Goal: Task Accomplishment & Management: Complete application form

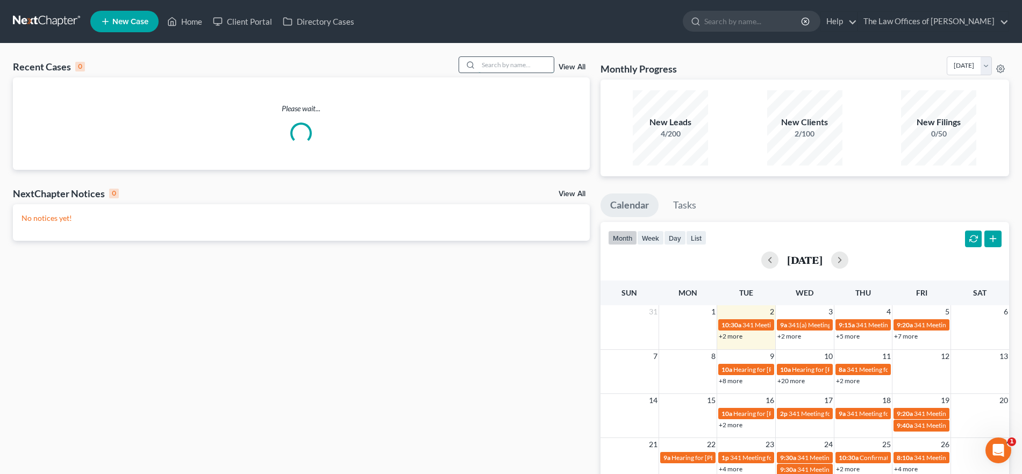
click at [519, 66] on input "search" at bounding box center [515, 65] width 75 height 16
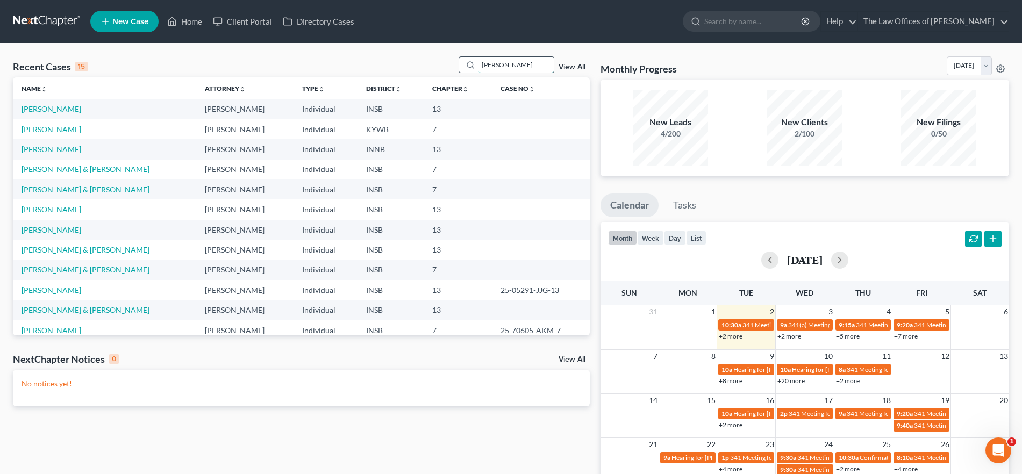
type input "[PERSON_NAME]"
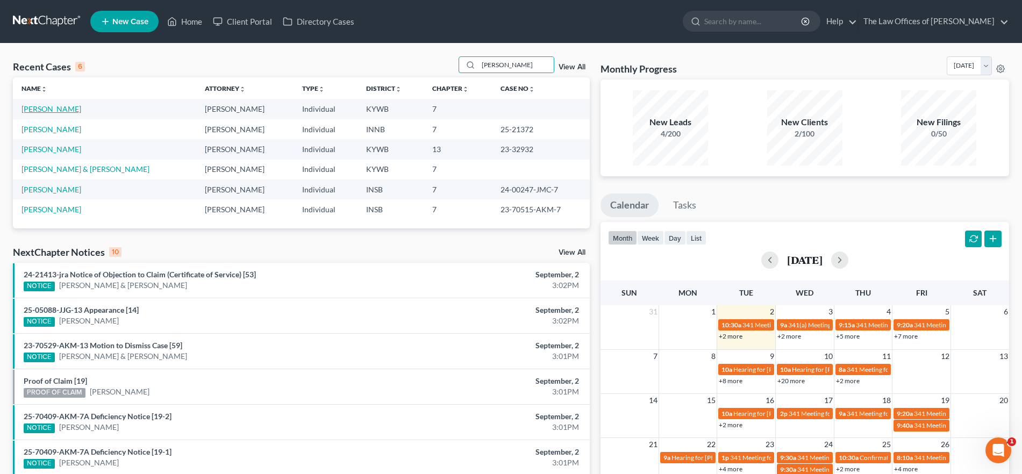
drag, startPoint x: 50, startPoint y: 108, endPoint x: 167, endPoint y: 153, distance: 125.0
click at [50, 108] on link "[PERSON_NAME]" at bounding box center [51, 108] width 60 height 9
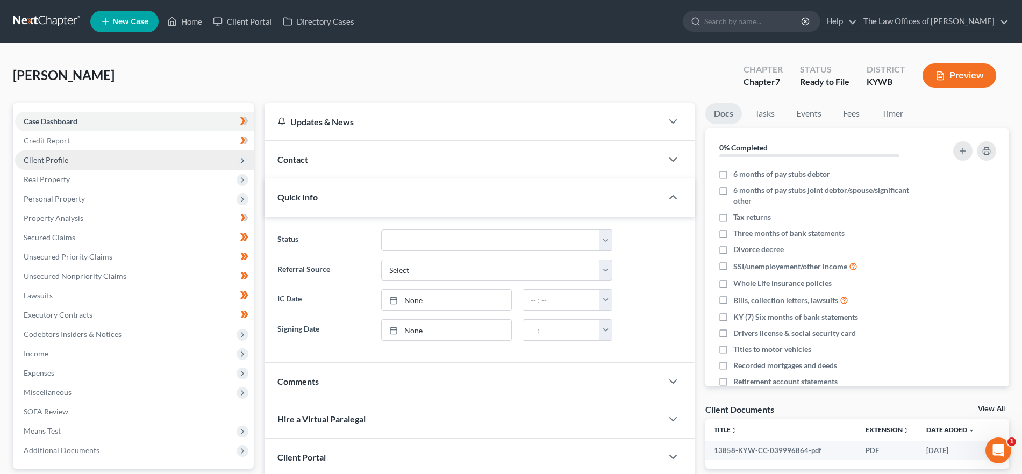
click at [102, 160] on span "Client Profile" at bounding box center [134, 159] width 239 height 19
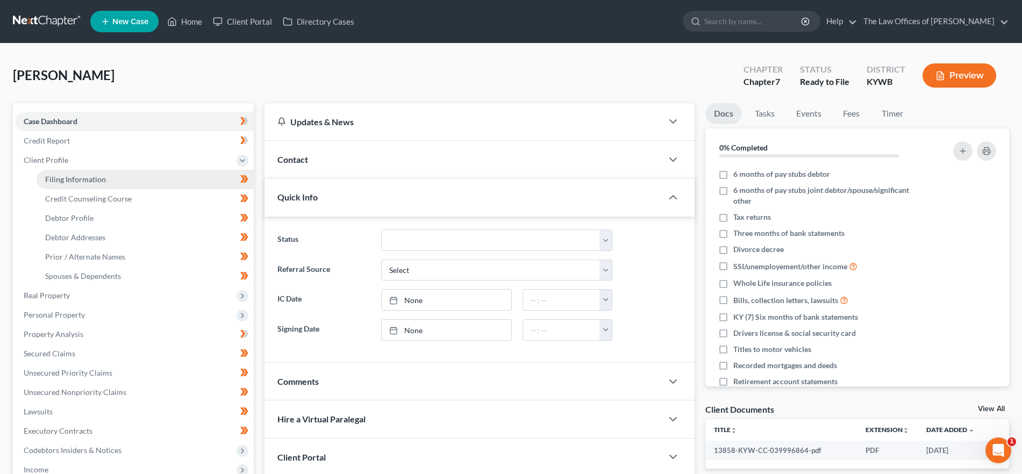
click at [105, 177] on link "Filing Information" at bounding box center [145, 179] width 217 height 19
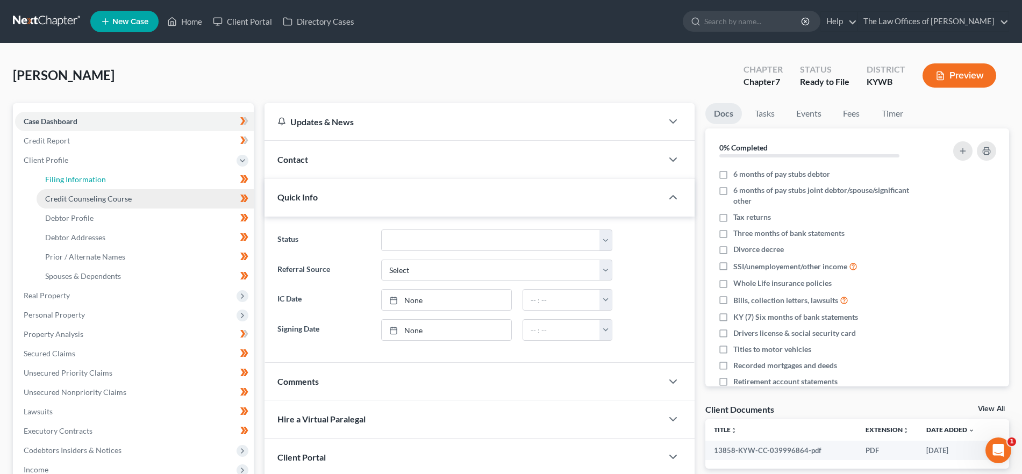
select select "1"
select select "0"
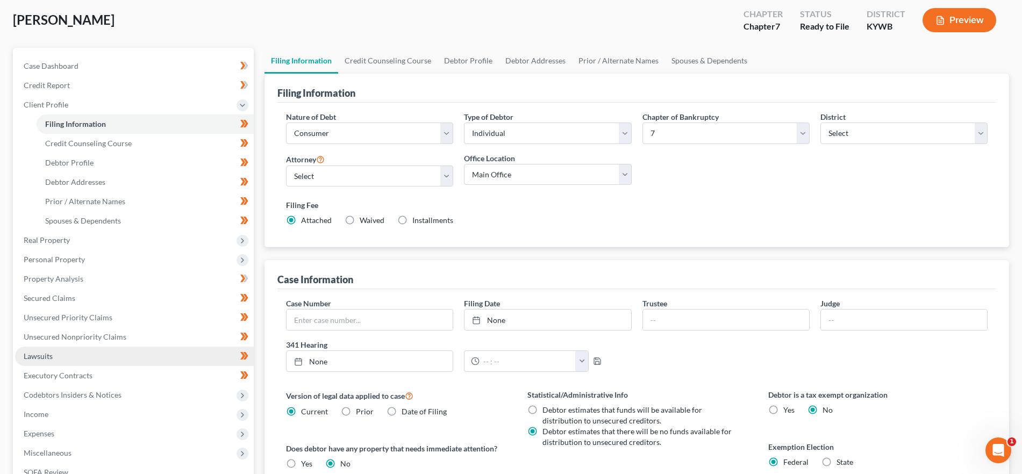
scroll to position [58, 0]
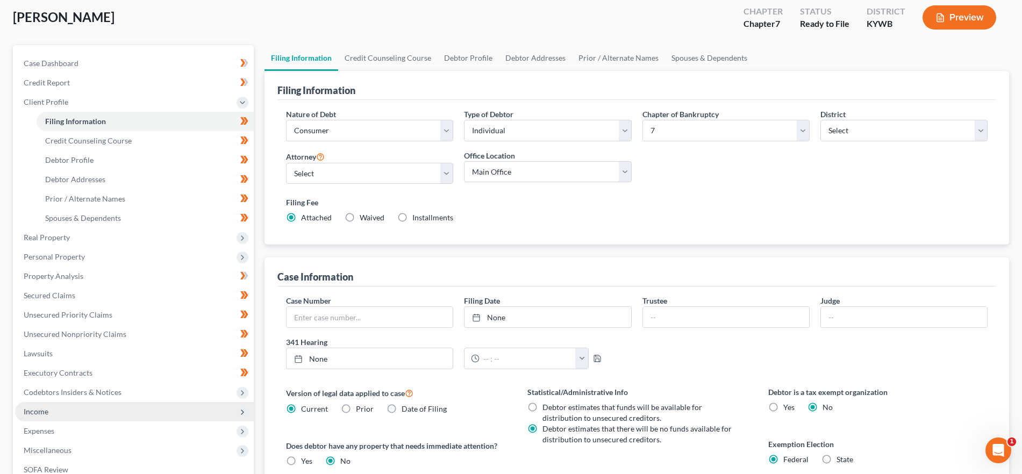
click at [112, 416] on span "Income" at bounding box center [134, 411] width 239 height 19
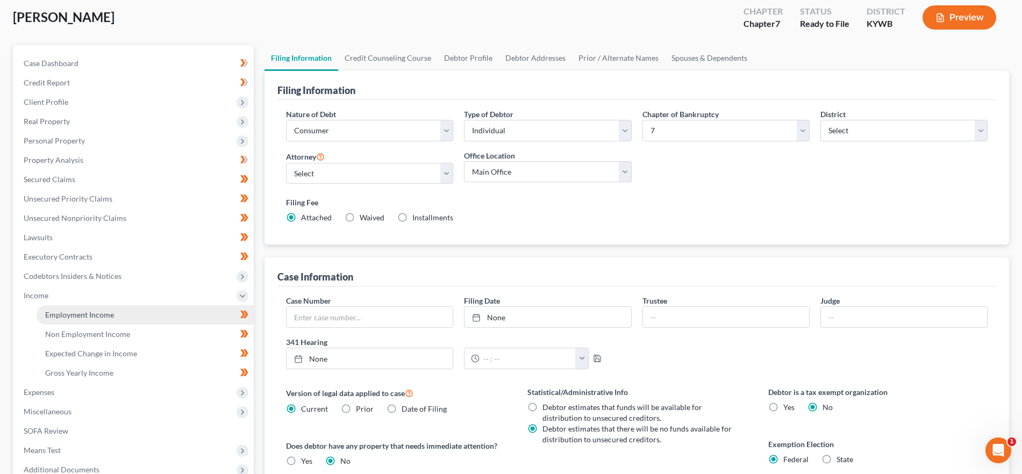
click at [96, 318] on span "Employment Income" at bounding box center [79, 314] width 69 height 9
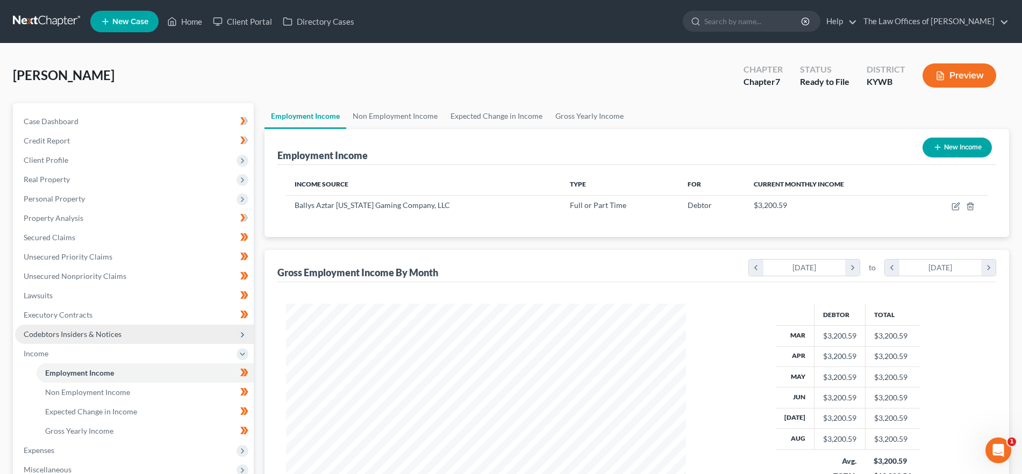
scroll to position [200, 422]
click at [383, 117] on link "Non Employment Income" at bounding box center [395, 116] width 98 height 26
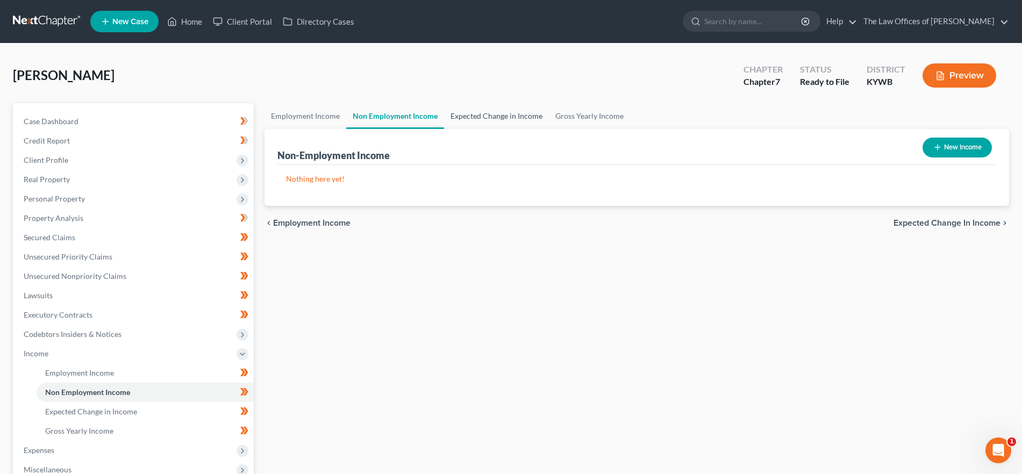
click at [474, 114] on link "Expected Change in Income" at bounding box center [496, 116] width 105 height 26
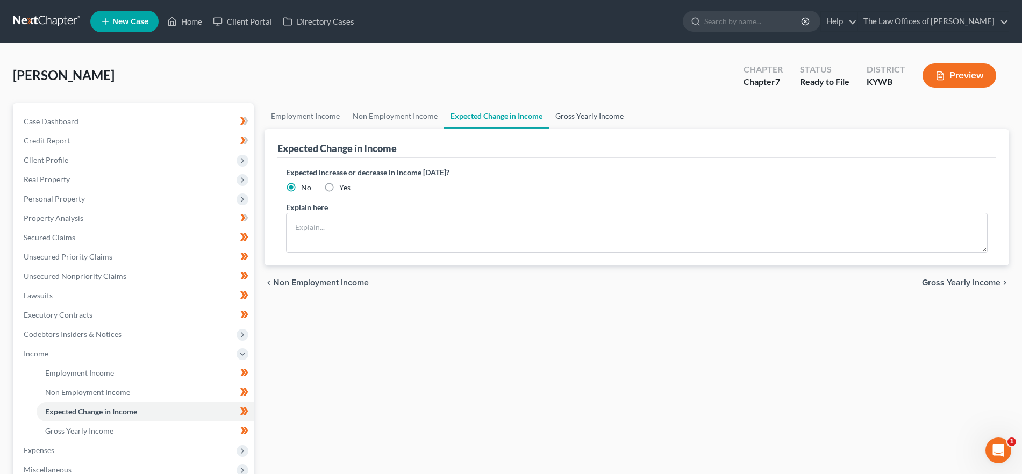
click at [567, 120] on link "Gross Yearly Income" at bounding box center [589, 116] width 81 height 26
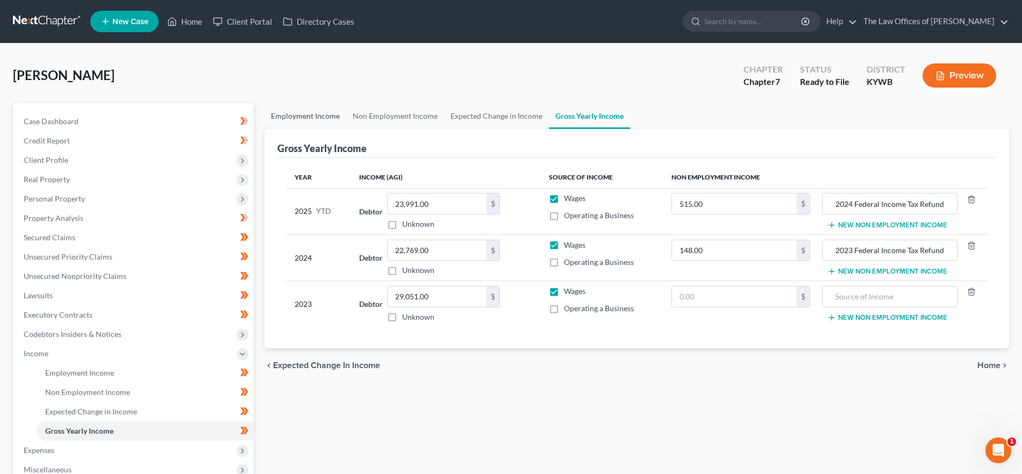
click at [291, 104] on div "[PERSON_NAME] Upgraded Chapter Chapter 7 Status Ready to File District KYWB Pre…" at bounding box center [511, 336] width 996 height 560
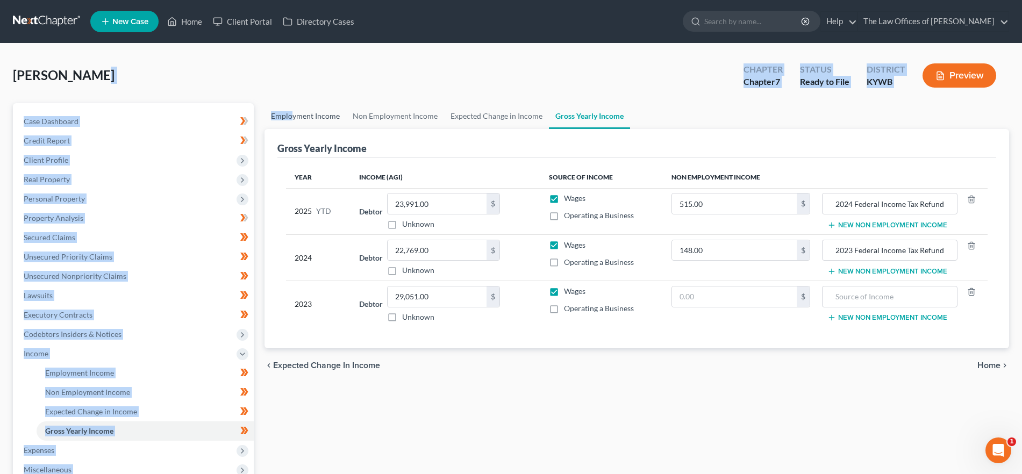
click at [309, 116] on link "Employment Income" at bounding box center [305, 116] width 82 height 26
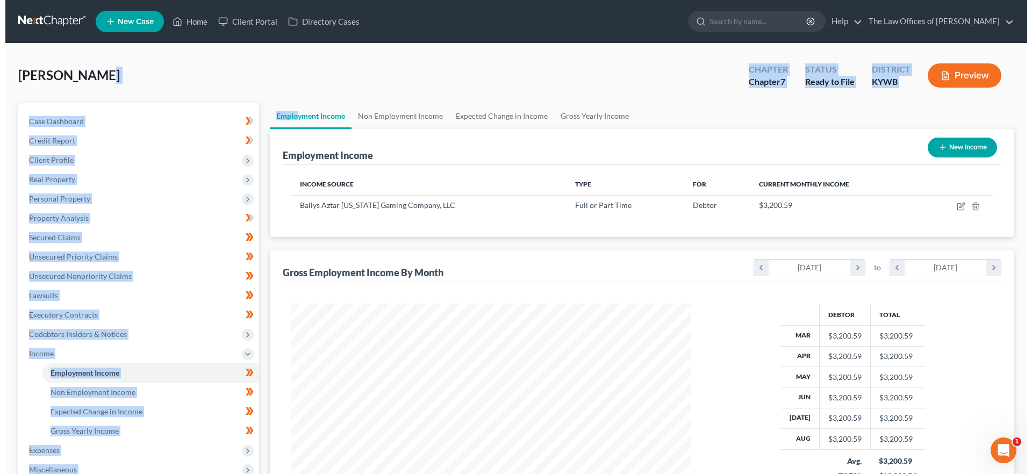
scroll to position [200, 422]
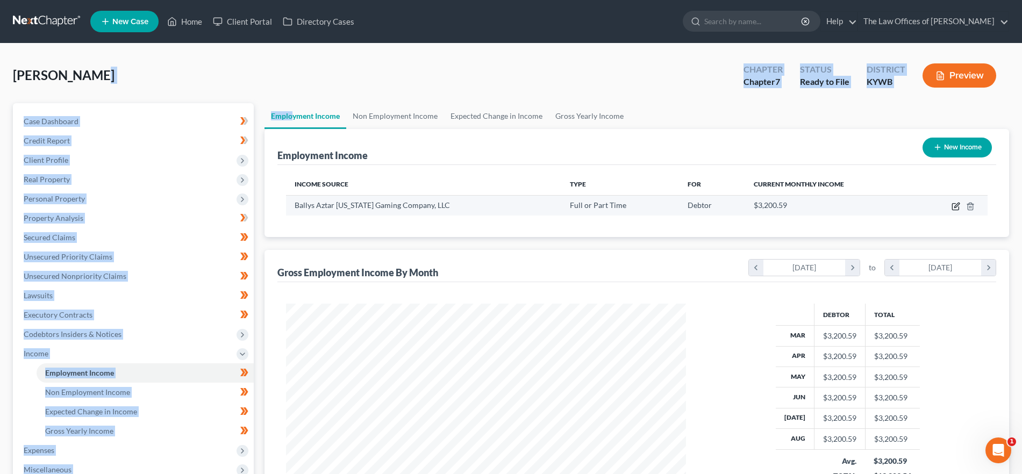
click at [952, 205] on icon "button" at bounding box center [955, 207] width 6 height 6
select select "0"
select select "15"
select select "0"
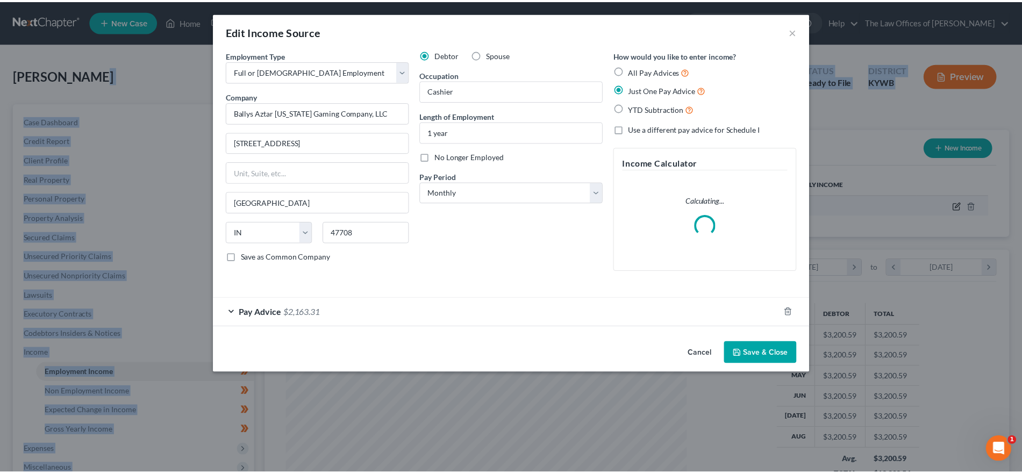
scroll to position [202, 426]
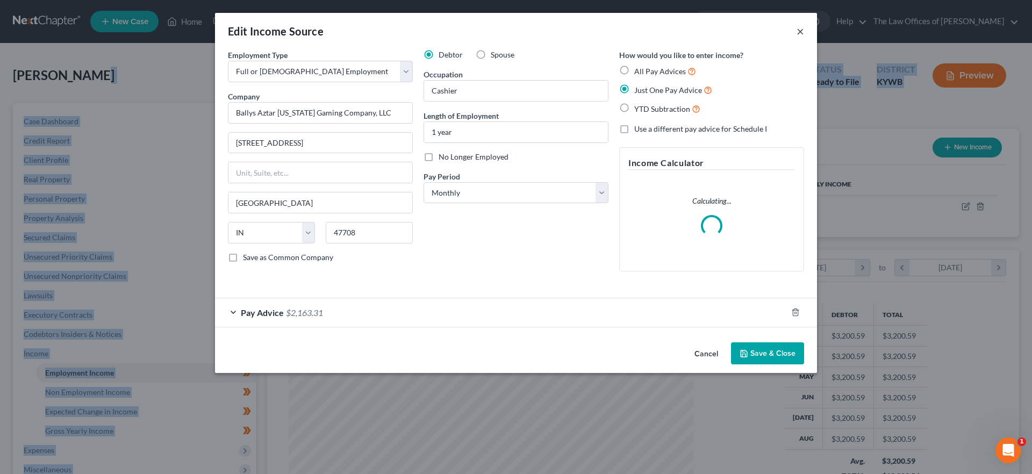
click at [797, 37] on button "×" at bounding box center [800, 31] width 8 height 13
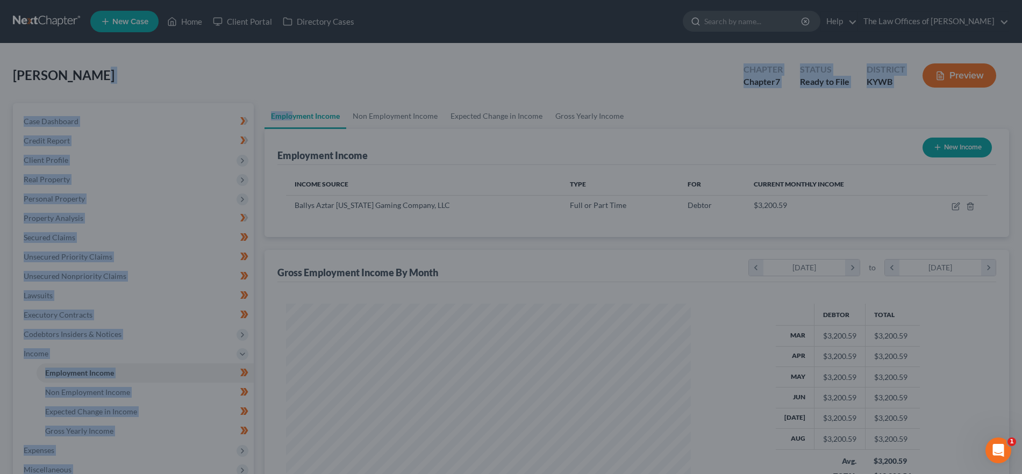
scroll to position [537158, 536937]
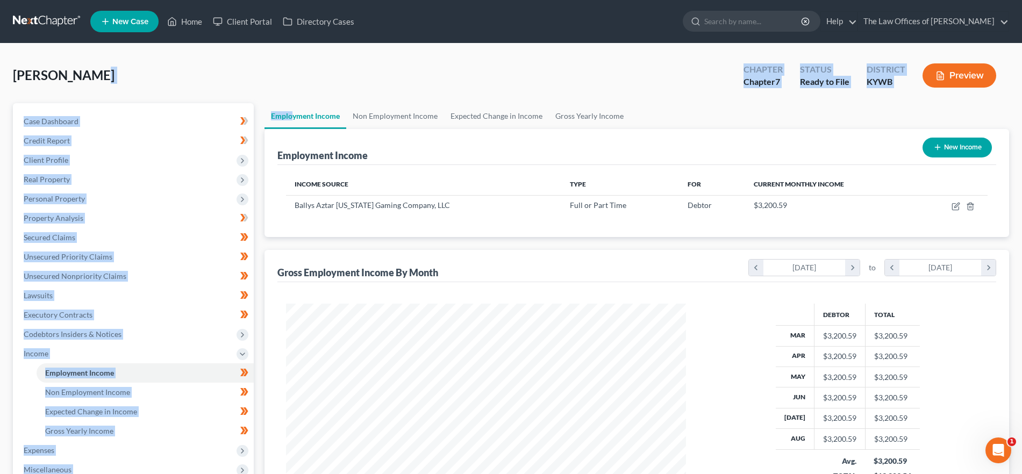
click at [442, 68] on div "[PERSON_NAME] Upgraded Chapter Chapter 7 Status Ready to File District KYWB Pre…" at bounding box center [511, 79] width 996 height 47
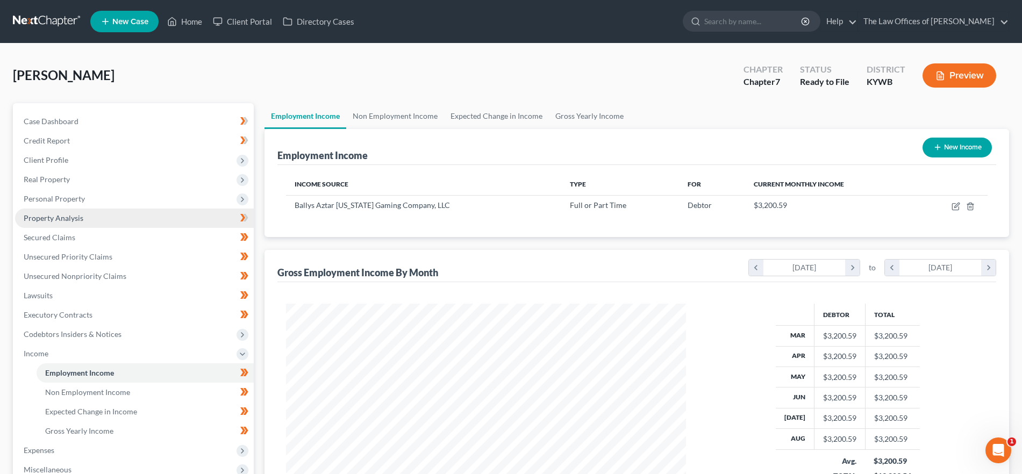
click at [91, 217] on link "Property Analysis" at bounding box center [134, 217] width 239 height 19
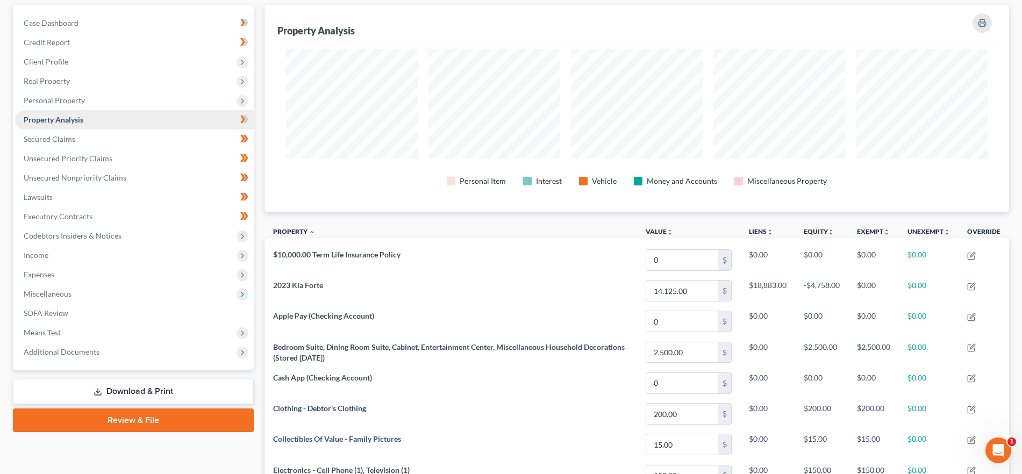
scroll to position [112, 0]
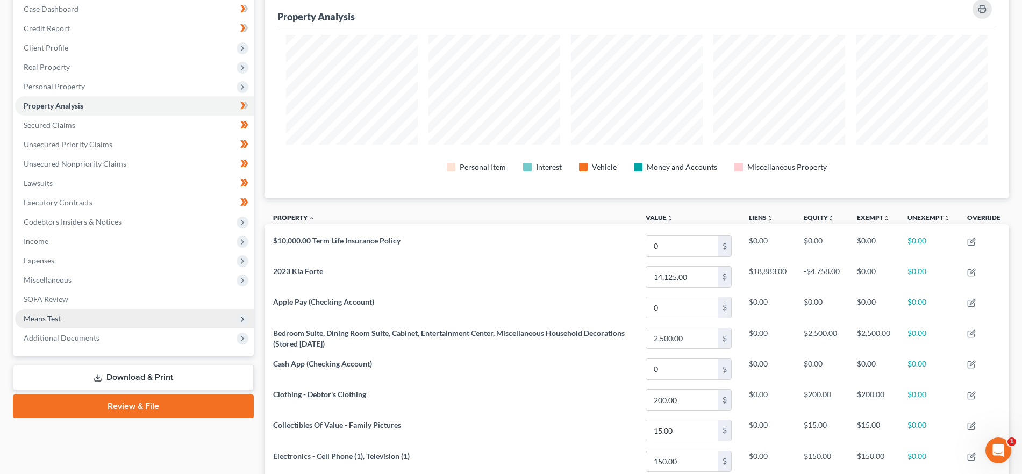
click at [54, 319] on span "Means Test" at bounding box center [42, 318] width 37 height 9
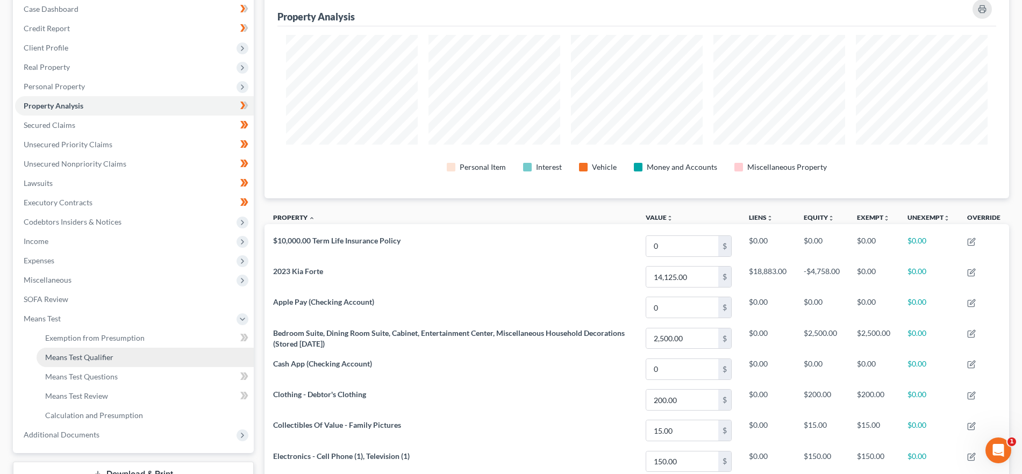
click at [97, 354] on span "Means Test Qualifier" at bounding box center [79, 357] width 68 height 9
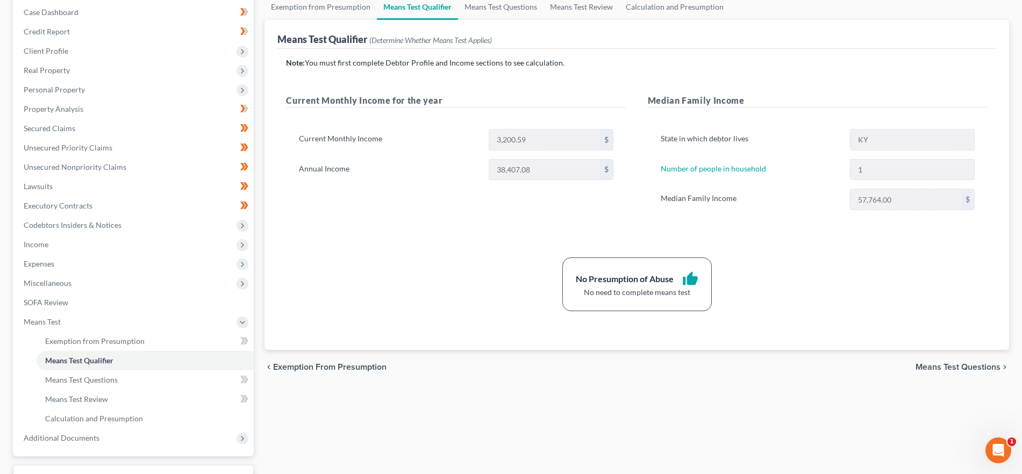
scroll to position [113, 0]
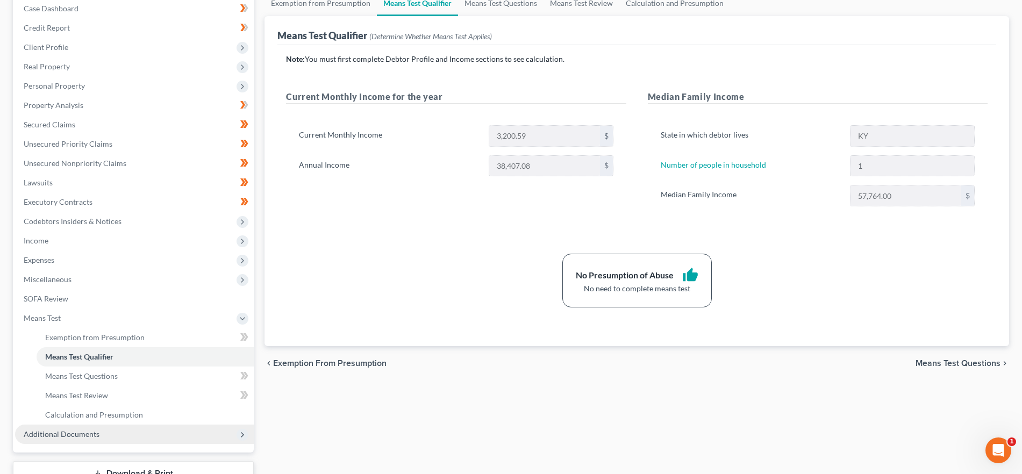
drag, startPoint x: 113, startPoint y: 431, endPoint x: 126, endPoint y: 434, distance: 13.1
click at [113, 431] on span "Additional Documents" at bounding box center [134, 434] width 239 height 19
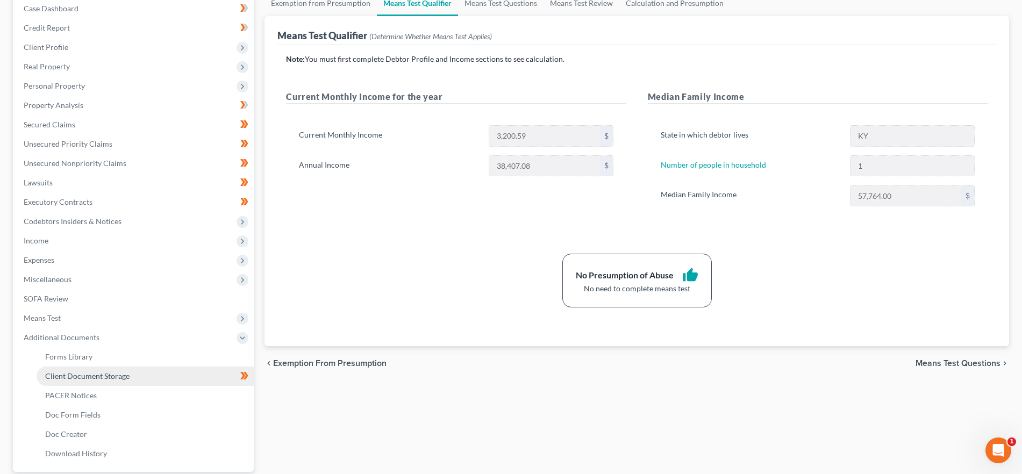
click at [149, 378] on link "Client Document Storage" at bounding box center [145, 375] width 217 height 19
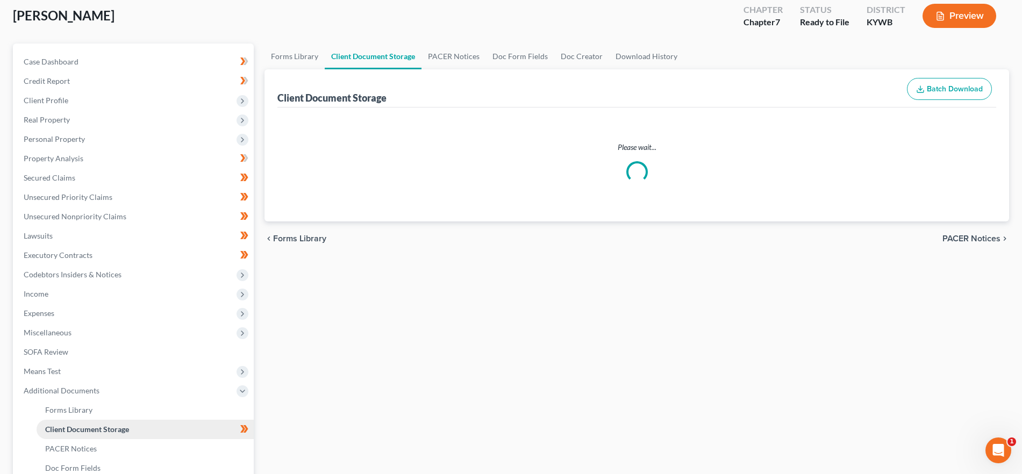
scroll to position [2, 0]
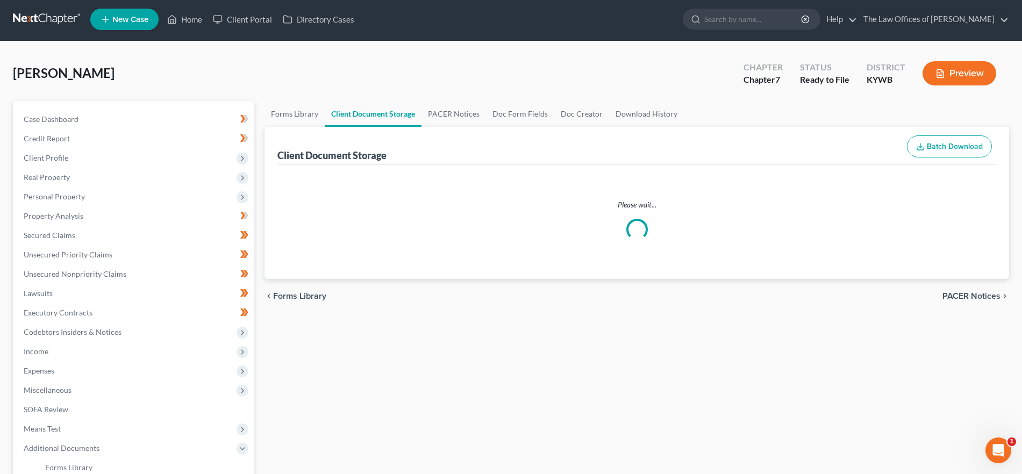
select select "7"
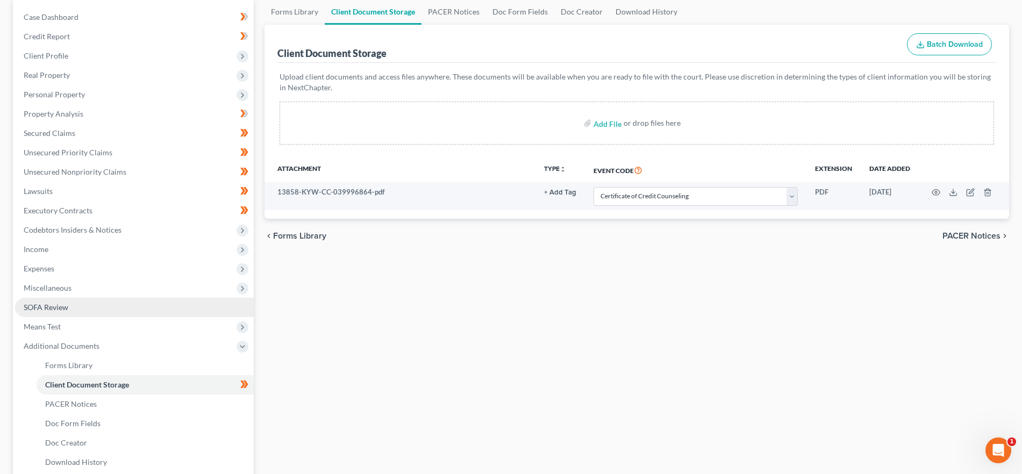
scroll to position [213, 0]
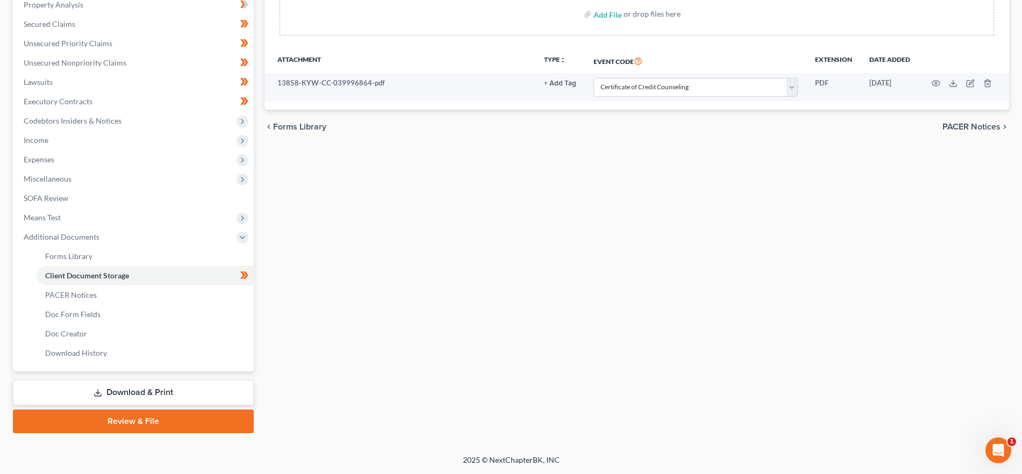
drag, startPoint x: 153, startPoint y: 423, endPoint x: 241, endPoint y: 438, distance: 89.4
click at [153, 423] on link "Review & File" at bounding box center [133, 421] width 241 height 24
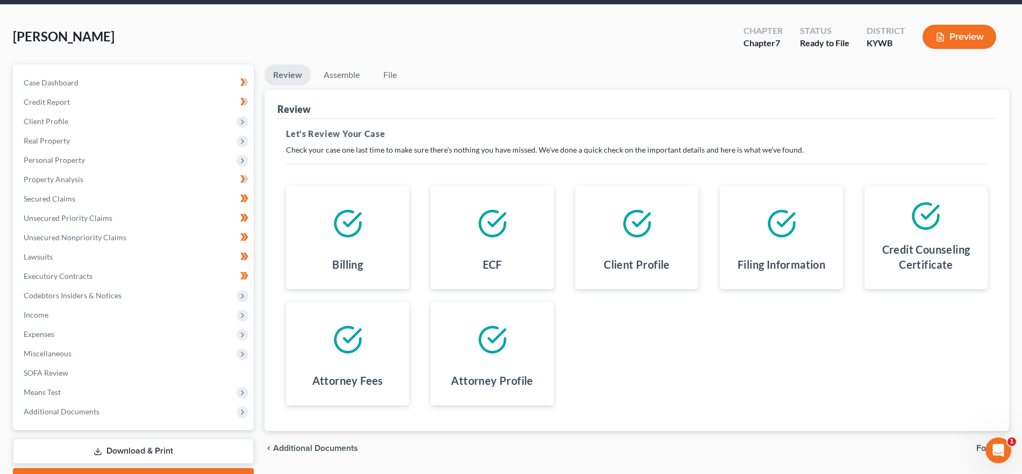
scroll to position [97, 0]
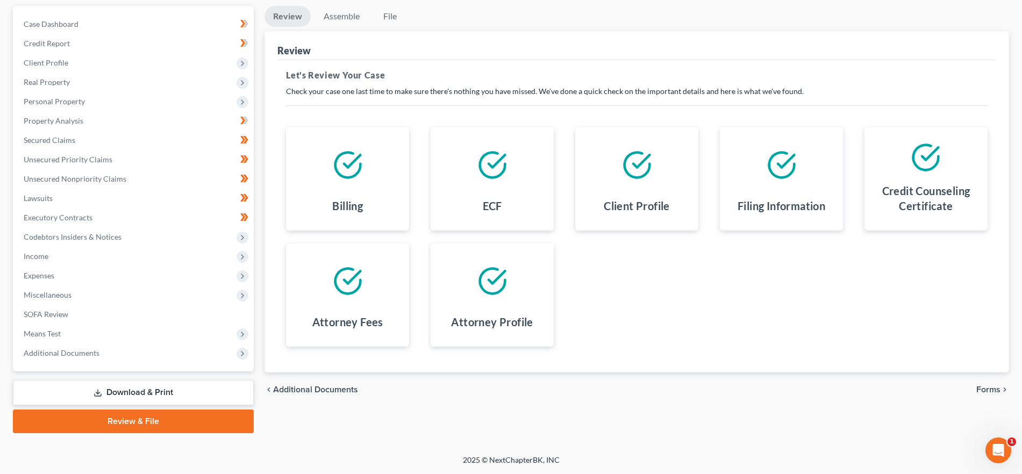
click at [995, 389] on span "Forms" at bounding box center [988, 389] width 24 height 9
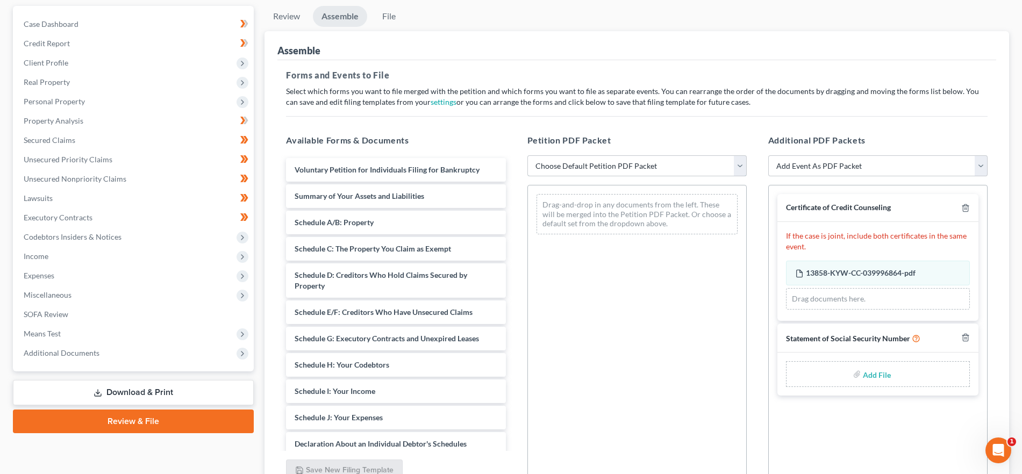
click at [610, 176] on select "Choose Default Petition PDF Packet Emergency Filing (Voluntary Petition and Cre…" at bounding box center [636, 165] width 219 height 21
select select "2"
click at [527, 155] on select "Choose Default Petition PDF Packet Emergency Filing (Voluntary Petition and Cre…" at bounding box center [636, 165] width 219 height 21
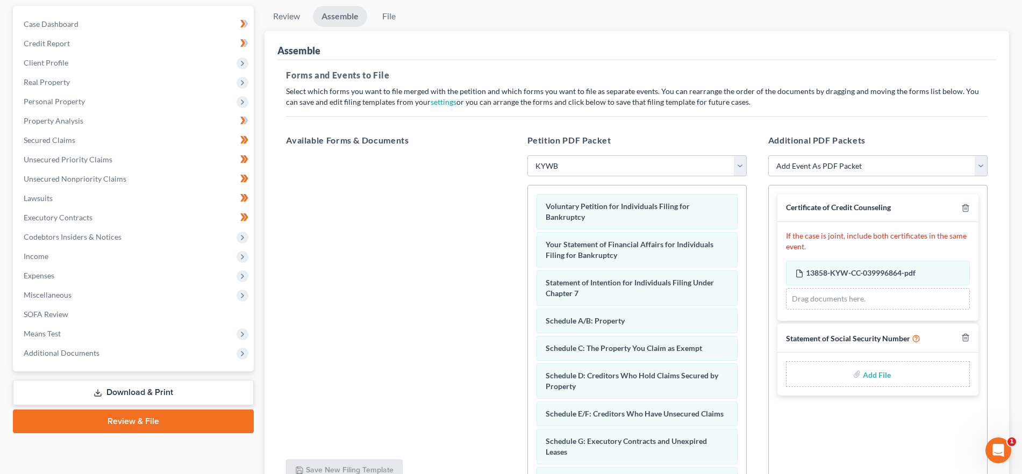
click at [879, 372] on input "file" at bounding box center [875, 373] width 26 height 19
type input "C:\fakepath\SSN.pdf"
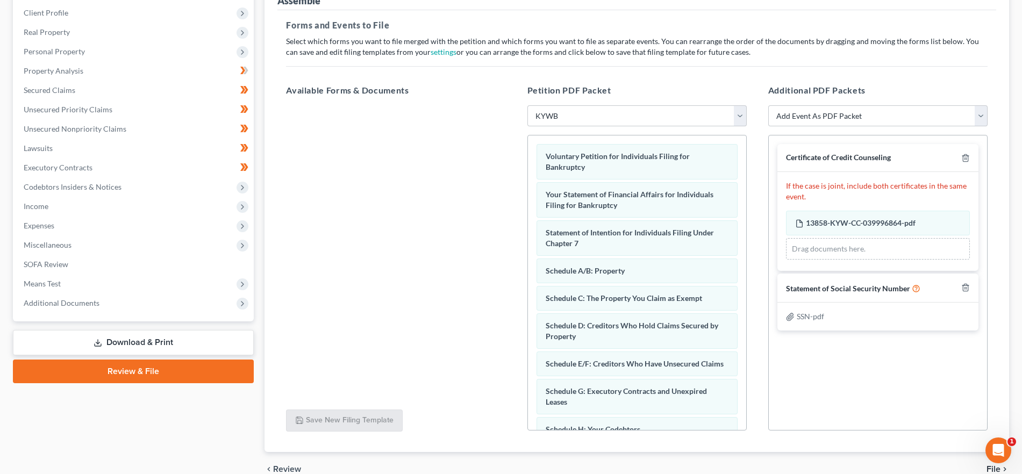
scroll to position [200, 0]
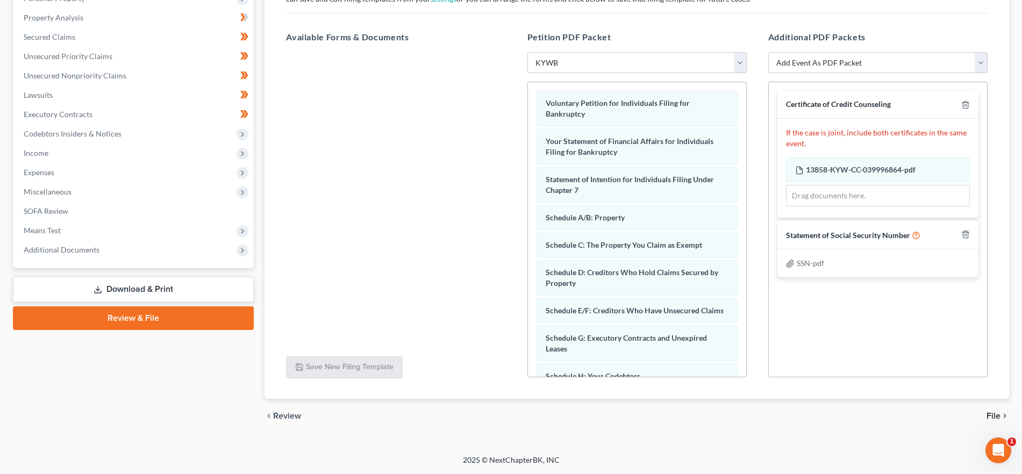
drag, startPoint x: 986, startPoint y: 414, endPoint x: 991, endPoint y: 413, distance: 5.9
click at [986, 413] on div "chevron_left Review File chevron_right" at bounding box center [636, 416] width 744 height 34
click at [992, 413] on span "File" at bounding box center [993, 416] width 14 height 9
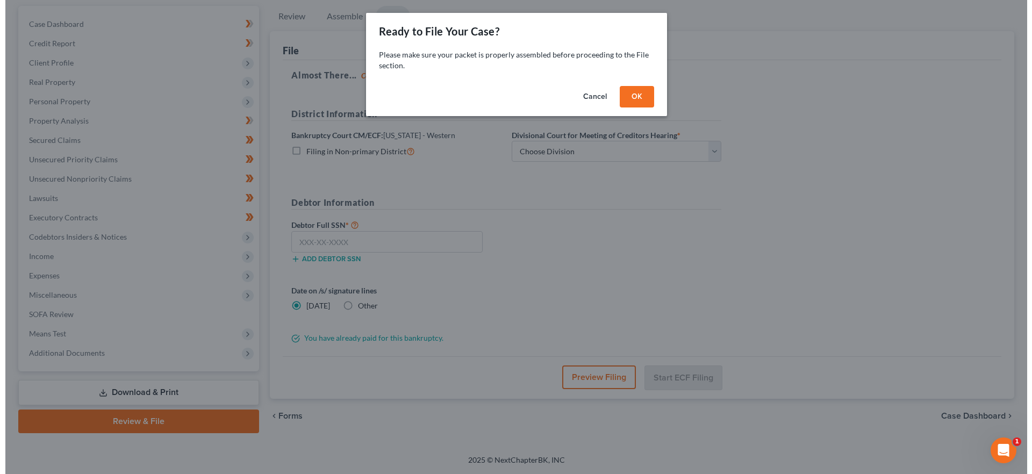
scroll to position [97, 0]
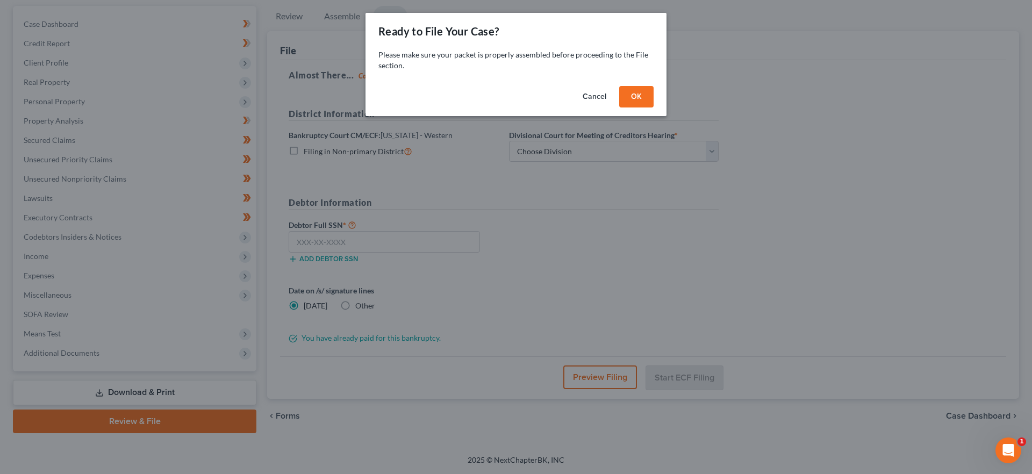
click at [631, 92] on button "OK" at bounding box center [636, 96] width 34 height 21
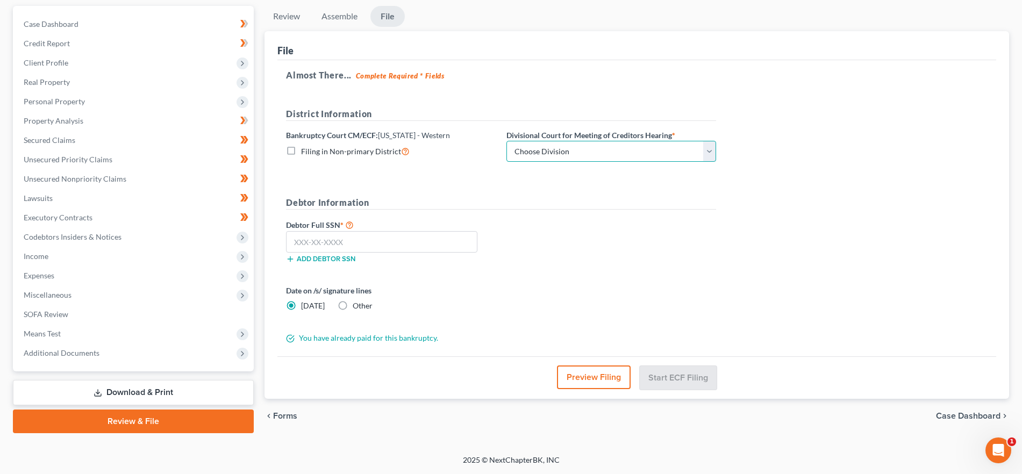
click at [638, 148] on select "Choose Division Bowling Green [GEOGRAPHIC_DATA] [GEOGRAPHIC_DATA] [GEOGRAPHIC_D…" at bounding box center [611, 151] width 210 height 21
select select "2"
click at [506, 141] on select "Choose Division Bowling Green [GEOGRAPHIC_DATA] [GEOGRAPHIC_DATA] [GEOGRAPHIC_D…" at bounding box center [611, 151] width 210 height 21
click at [410, 244] on input "text" at bounding box center [381, 241] width 191 height 21
paste input "402-21-0780"
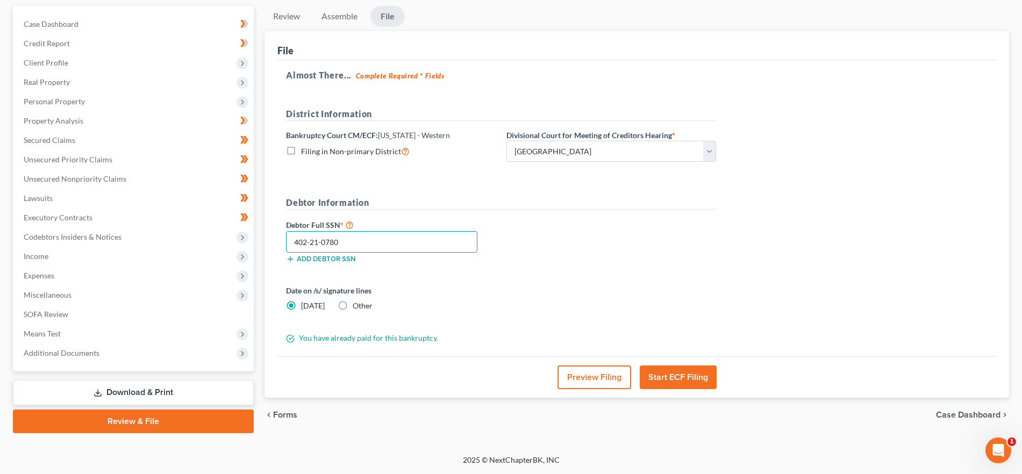
type input "402-21-0780"
click at [577, 373] on button "Preview Filing" at bounding box center [594, 377] width 74 height 24
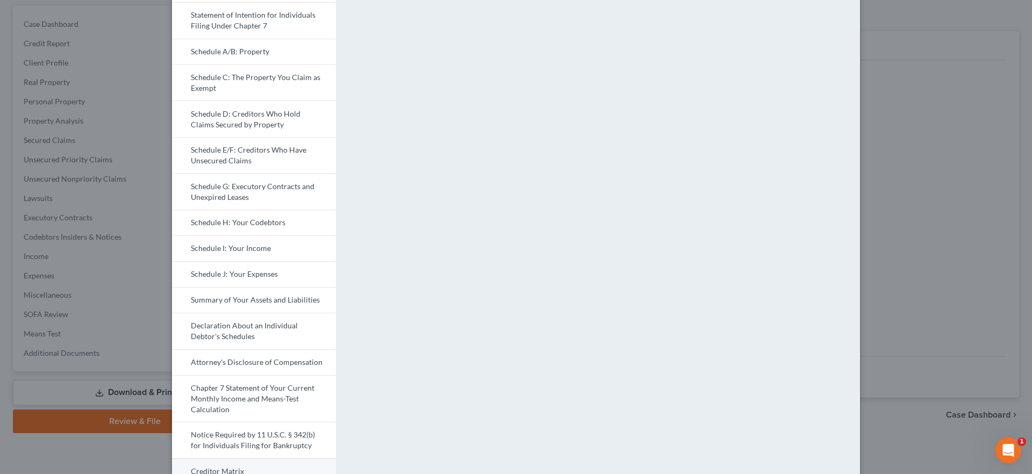
scroll to position [329, 0]
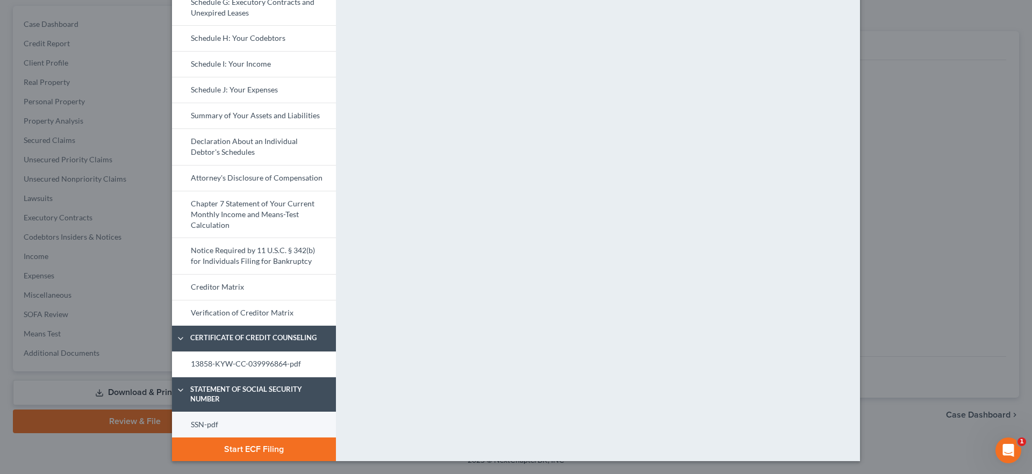
click at [248, 428] on link "SSN-pdf" at bounding box center [254, 425] width 164 height 26
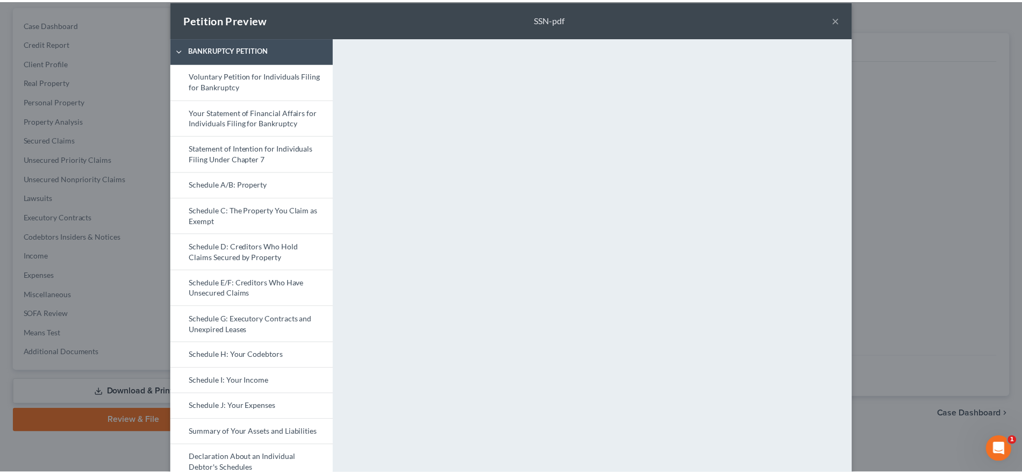
scroll to position [0, 0]
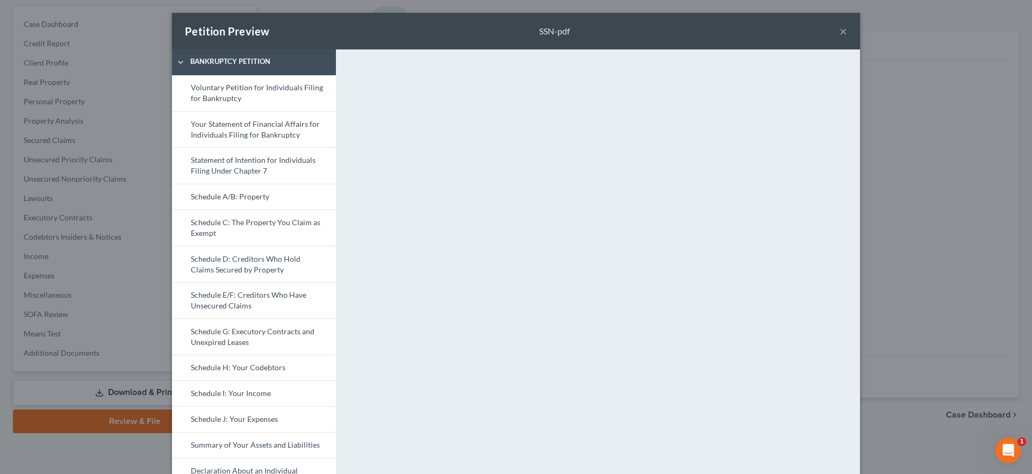
click at [839, 30] on button "×" at bounding box center [843, 31] width 8 height 13
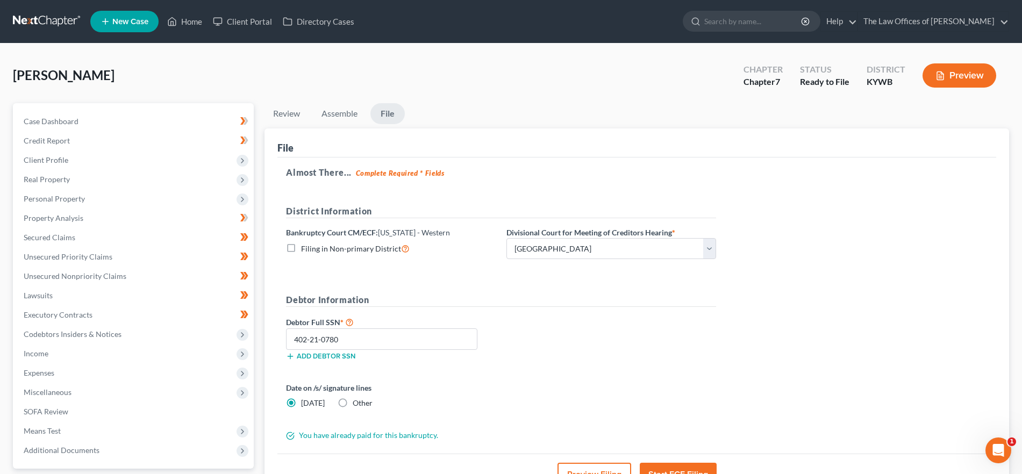
scroll to position [97, 0]
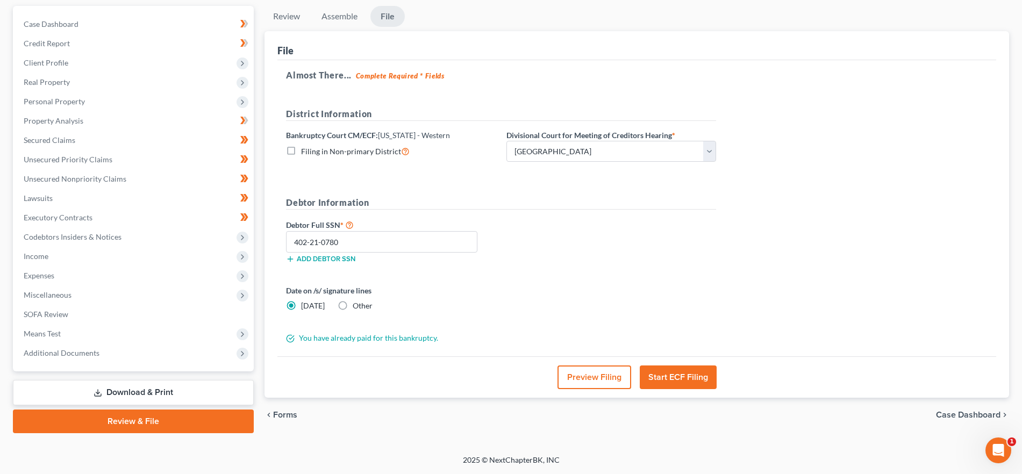
click at [696, 380] on button "Start ECF Filing" at bounding box center [677, 377] width 77 height 24
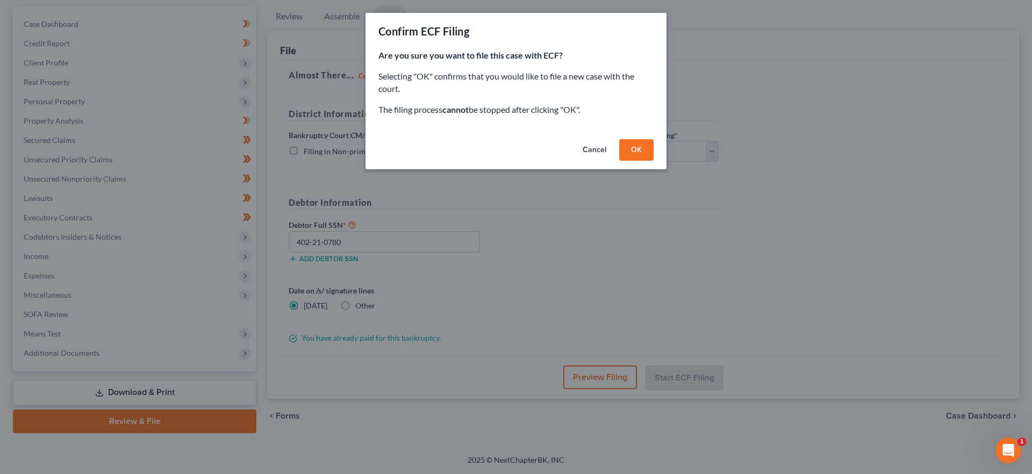
click at [629, 150] on button "OK" at bounding box center [636, 149] width 34 height 21
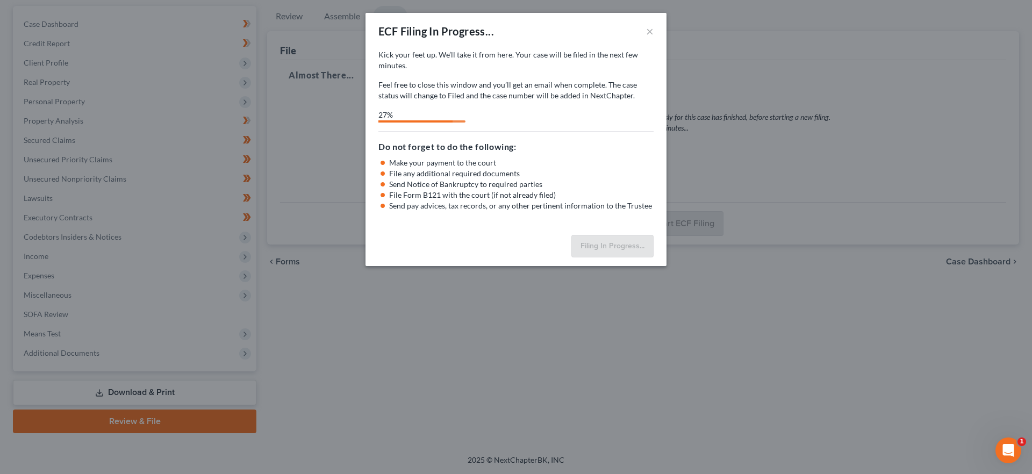
select select "2"
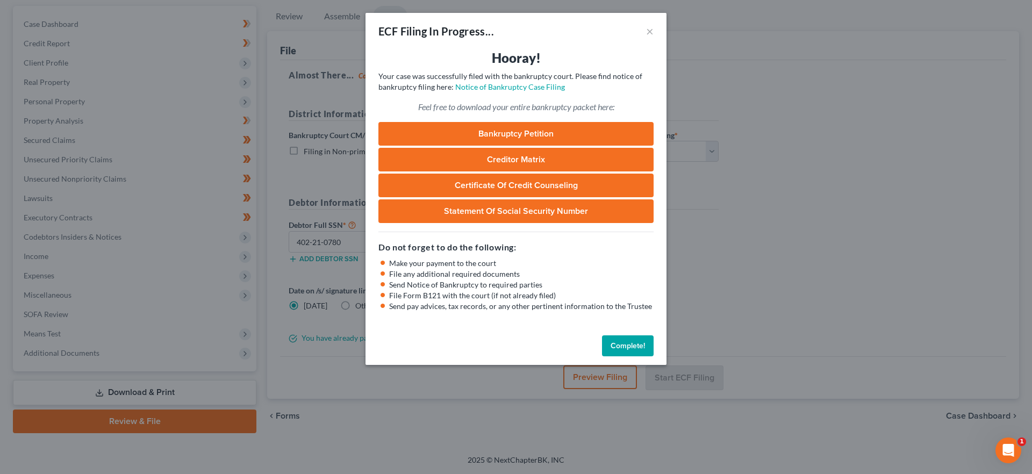
click at [635, 338] on button "Complete!" at bounding box center [628, 345] width 52 height 21
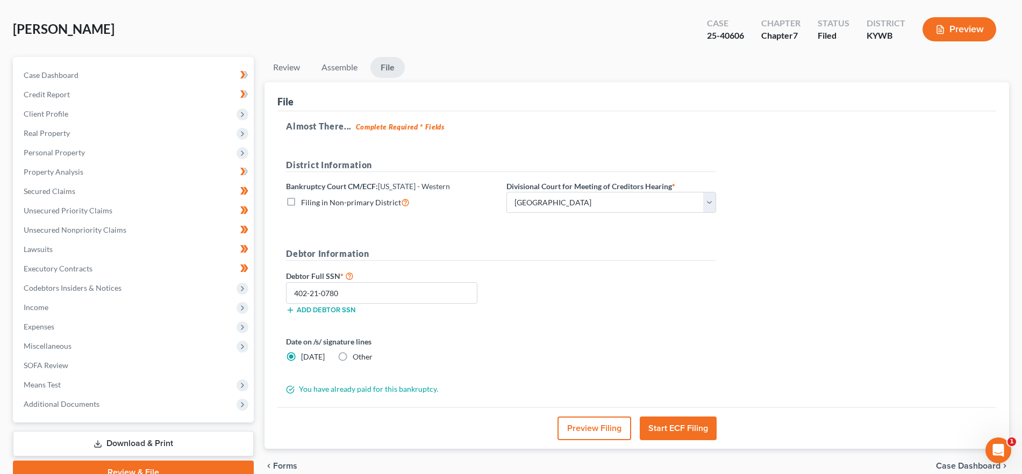
scroll to position [0, 0]
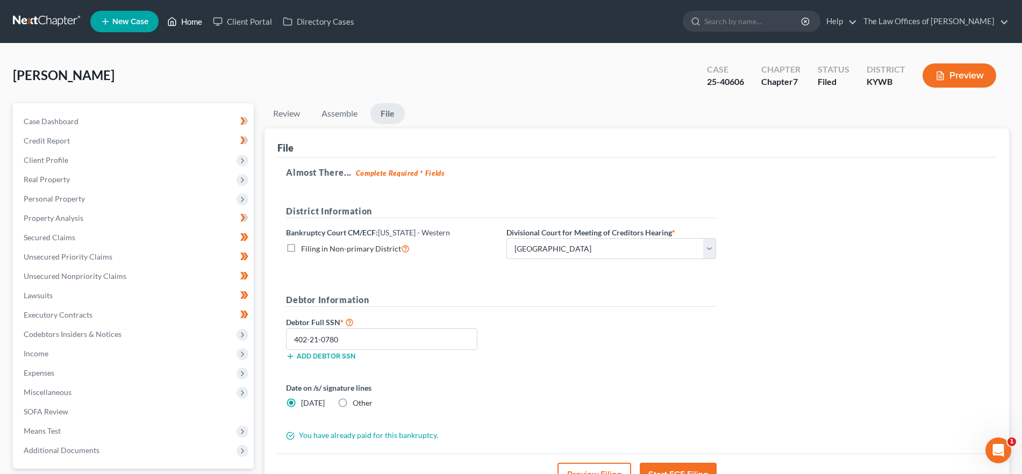
drag, startPoint x: 189, startPoint y: 20, endPoint x: 337, endPoint y: 39, distance: 149.6
click at [188, 20] on link "Home" at bounding box center [185, 21] width 46 height 19
